Goal: Task Accomplishment & Management: Use online tool/utility

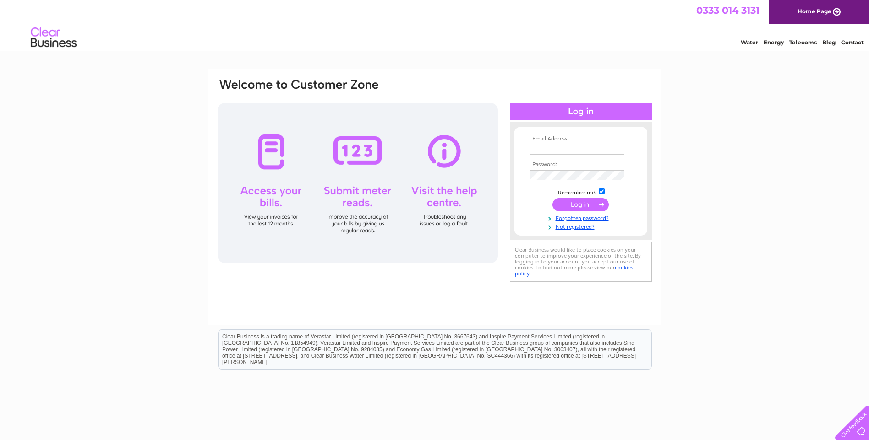
type input "admin@wgmconsult.co.uk"
click at [575, 203] on input "submit" at bounding box center [580, 204] width 56 height 13
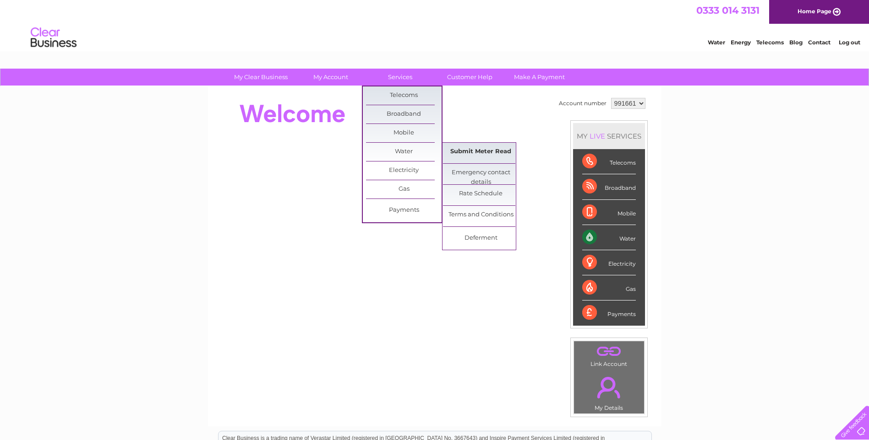
click at [482, 149] on link "Submit Meter Read" at bounding box center [481, 152] width 76 height 18
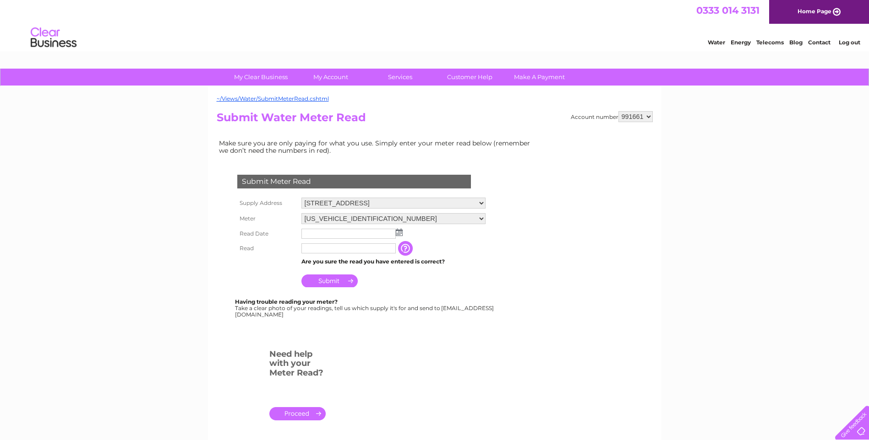
click at [312, 233] on input "text" at bounding box center [348, 234] width 94 height 10
click at [399, 233] on img at bounding box center [399, 232] width 7 height 7
click at [352, 270] on link "3" at bounding box center [353, 272] width 15 height 9
type input "2025/09/03"
click at [331, 250] on input "text" at bounding box center [348, 249] width 94 height 10
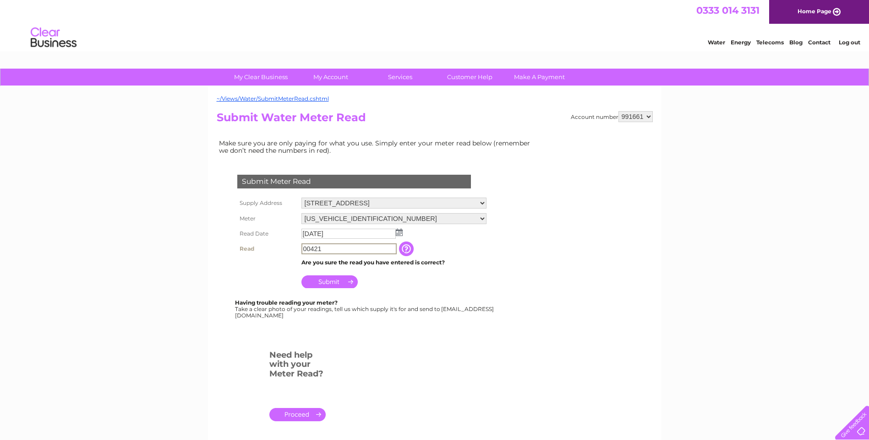
type input "00421"
click at [404, 249] on input "button" at bounding box center [407, 249] width 16 height 15
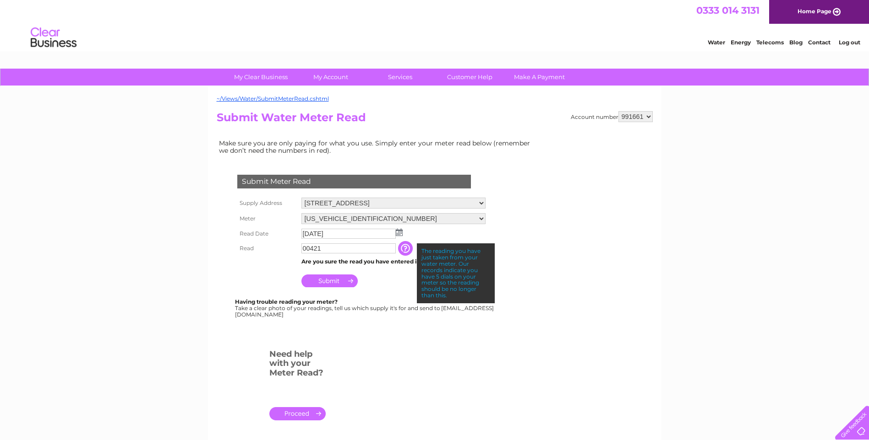
click at [332, 250] on input "00421" at bounding box center [348, 249] width 94 height 10
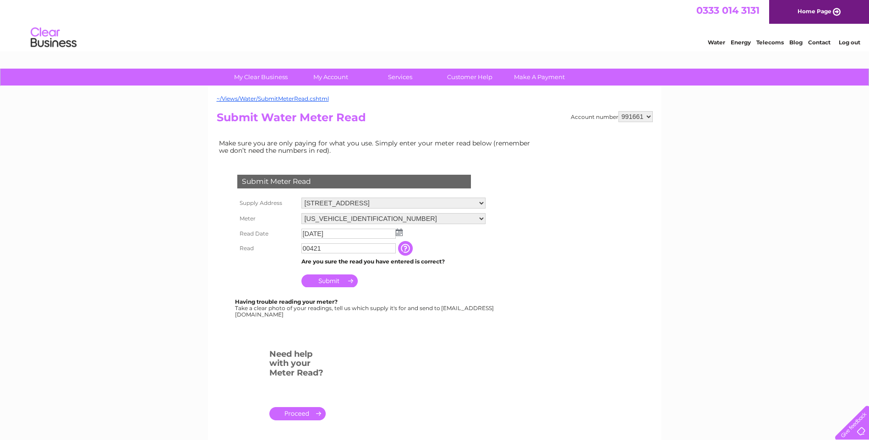
click at [325, 281] on input "Submit" at bounding box center [329, 281] width 56 height 13
